Goal: Communication & Community: Answer question/provide support

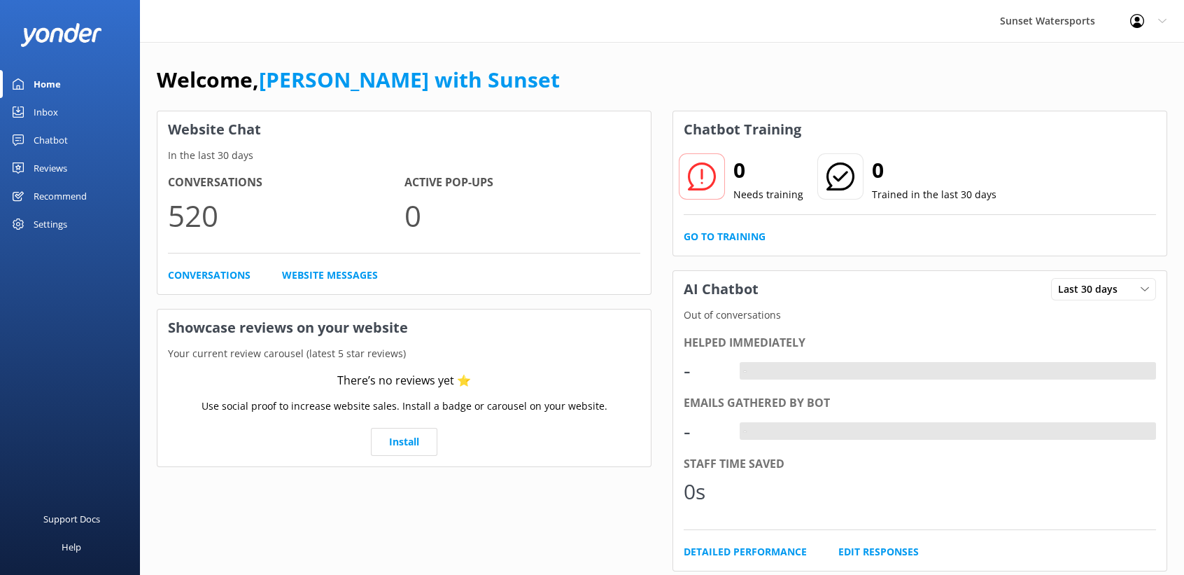
click at [39, 113] on div "Inbox" at bounding box center [46, 112] width 25 height 28
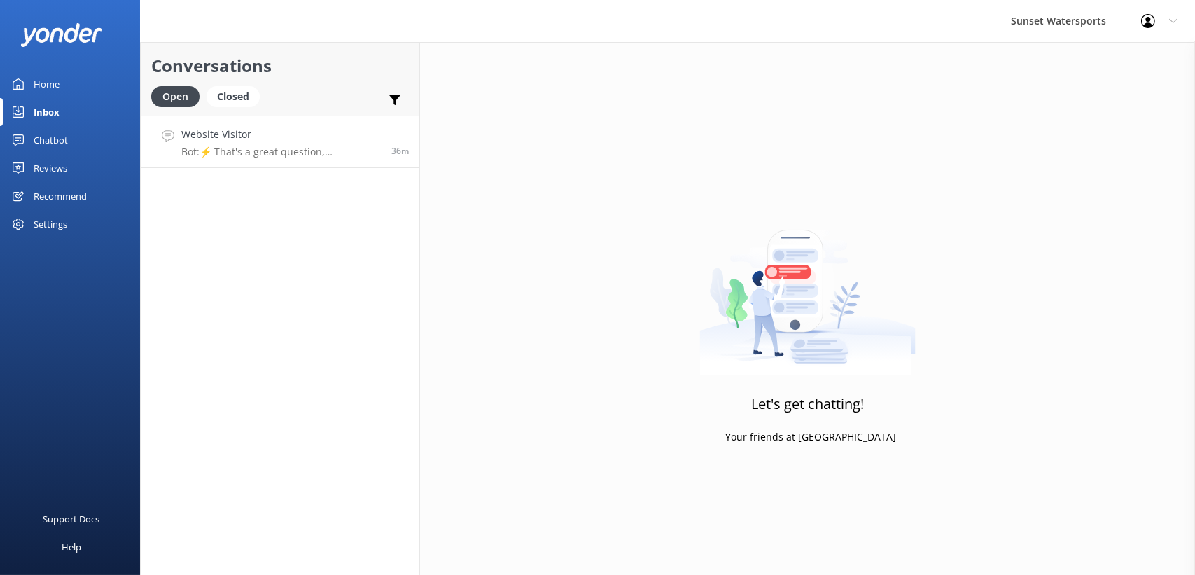
click at [236, 134] on h4 "Website Visitor" at bounding box center [281, 134] width 200 height 15
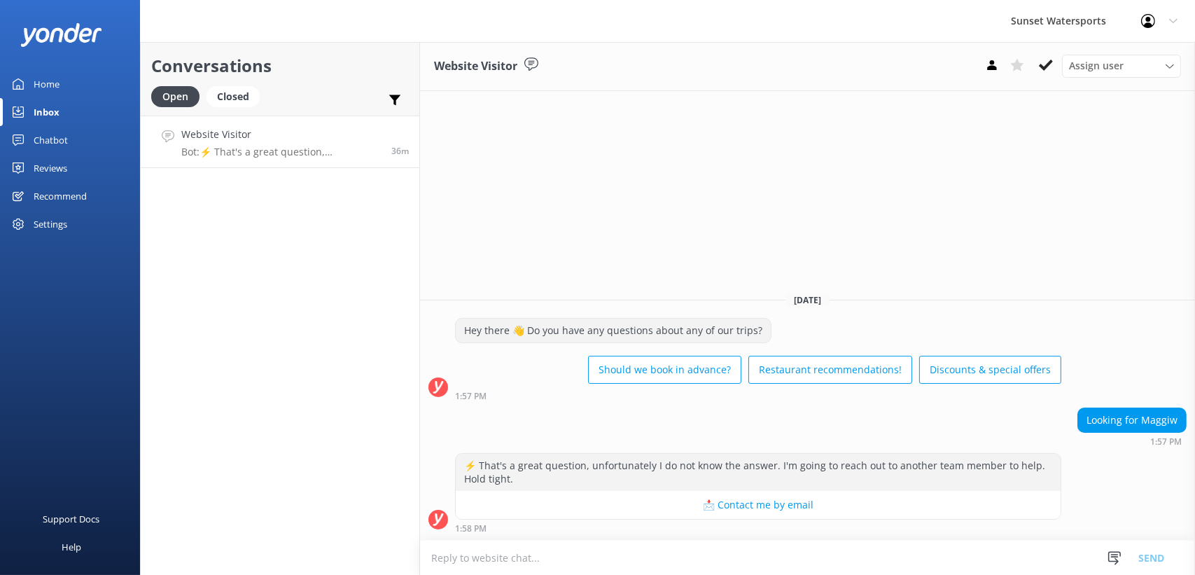
click at [272, 286] on div "Conversations Open Closed Important Assigned to me Unassigned Website Visitor B…" at bounding box center [280, 308] width 280 height 533
